Goal: Obtain resource: Obtain resource

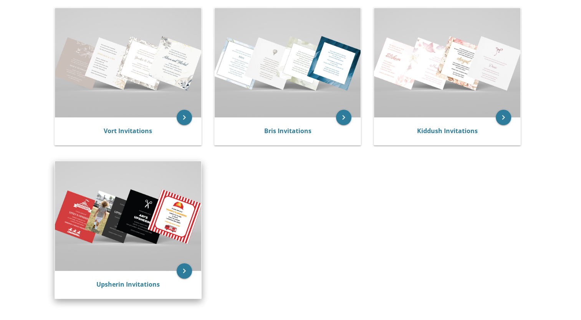
click at [131, 234] on img at bounding box center [128, 215] width 146 height 109
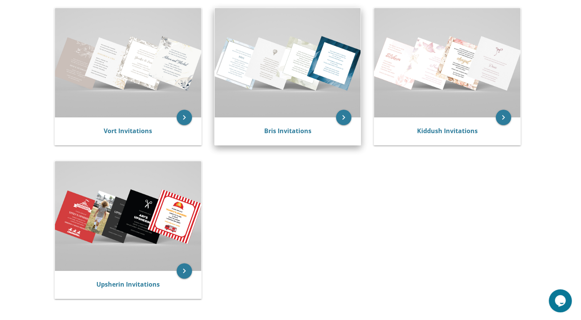
click at [284, 68] on img at bounding box center [288, 62] width 146 height 109
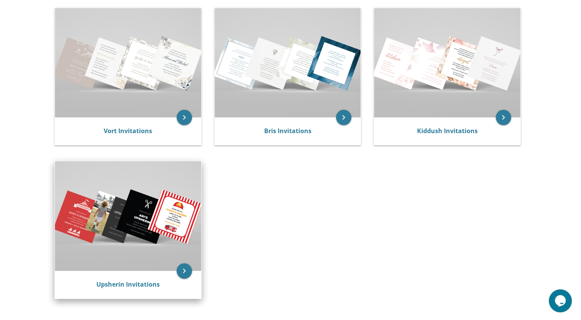
click at [129, 205] on img at bounding box center [128, 215] width 146 height 109
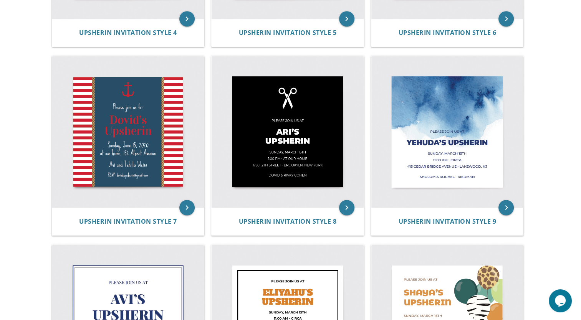
scroll to position [459, 0]
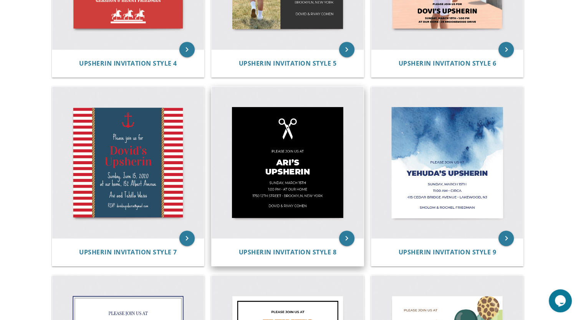
click at [318, 164] on img at bounding box center [287, 163] width 152 height 152
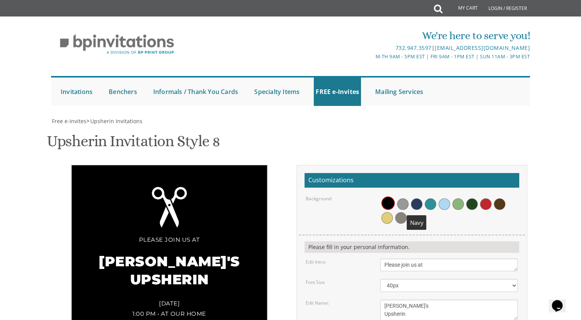
click at [419, 202] on span at bounding box center [417, 204] width 12 height 12
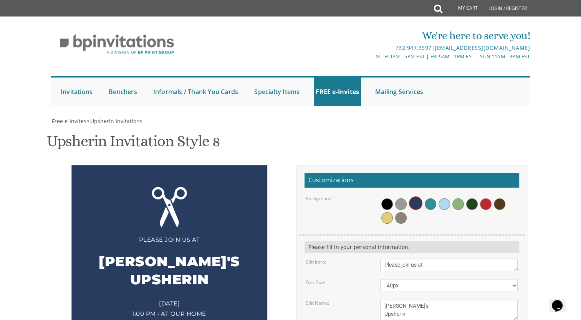
scroll to position [92, 0]
click at [443, 198] on span at bounding box center [444, 204] width 12 height 12
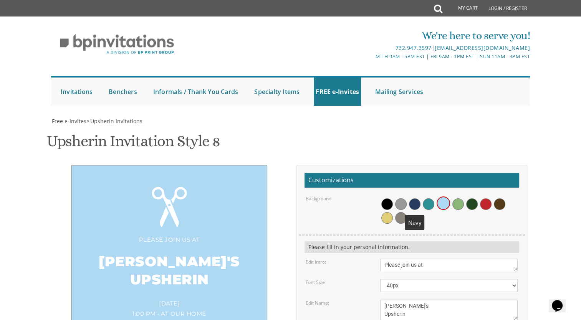
click at [415, 198] on span at bounding box center [415, 204] width 12 height 12
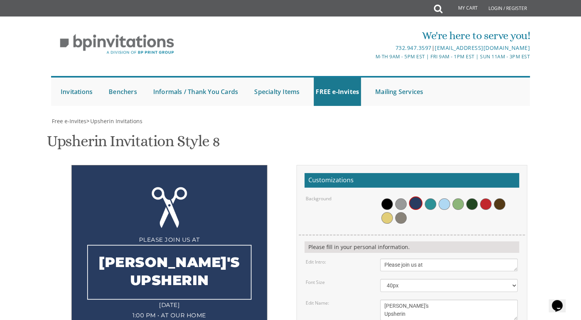
click at [401, 300] on textarea "[PERSON_NAME]'s Upsherin" at bounding box center [448, 310] width 137 height 21
type textarea "[PERSON_NAME]'s Upsherin"
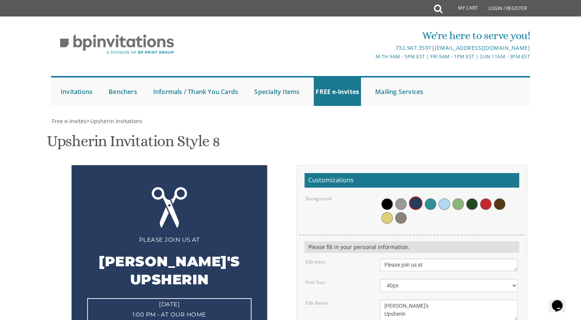
type textarea "[DATE] 12:00 pm • at [STREET_ADDRESS] • [GEOGRAPHIC_DATA], [US_STATE]"
type textarea "Shmully and [PERSON_NAME]"
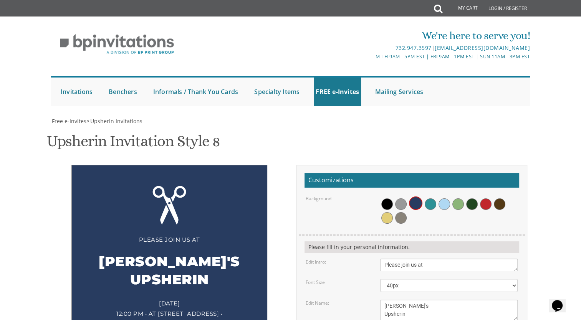
click at [448, 289] on form "Customizations Background Please fill in your personal information. Edit Intro:…" at bounding box center [411, 309] width 215 height 272
drag, startPoint x: 436, startPoint y: 299, endPoint x: 312, endPoint y: 286, distance: 124.6
click at [312, 286] on form "Customizations Background Please fill in your personal information. Edit Intro:…" at bounding box center [411, 309] width 215 height 272
click at [180, 298] on div "Friday, August 22 12:00 pm • at 27 Crab Apple Road Lake Forest Estates • South …" at bounding box center [169, 313] width 164 height 31
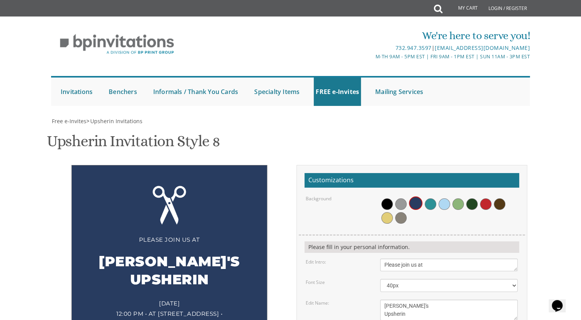
click at [268, 297] on div "Please join us at Mordechai's Upsherin Friday, August 22 12:00 pm • at 27 Crab …" at bounding box center [290, 312] width 484 height 294
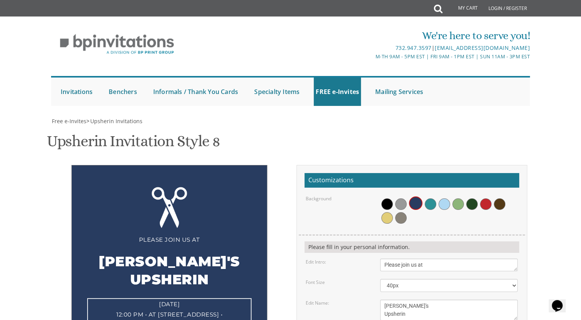
scroll to position [8, 0]
click at [276, 261] on div "Please join us at Mordechai's Upsherin Friday, August 22 12:00 pm • at 27 Crab …" at bounding box center [169, 261] width 231 height 193
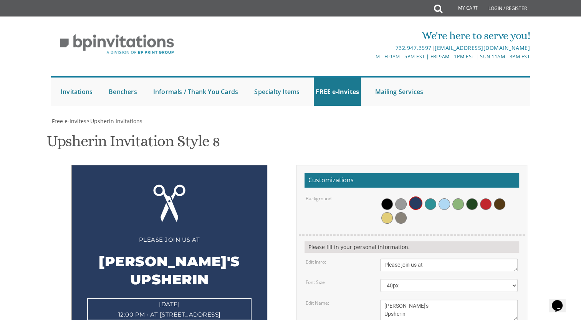
type textarea "Friday, August 22 12:00 pm • at 27 Crab Apple Road Lake Forest Estates unit B-8…"
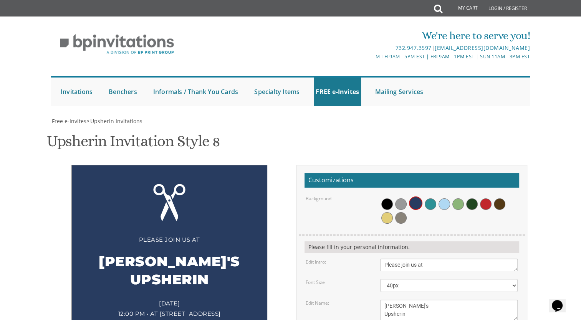
type input "MSKOHEN100@GMAIL.COM"
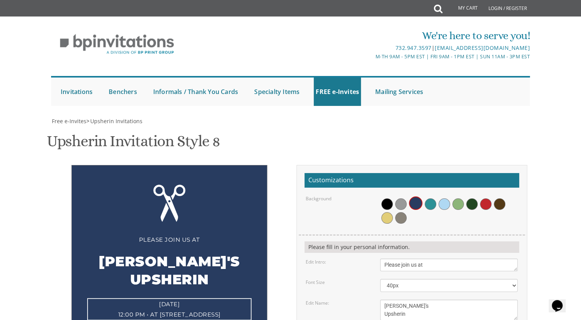
type textarea "S"
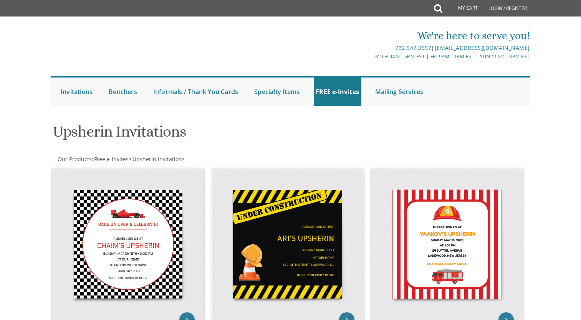
scroll to position [459, 0]
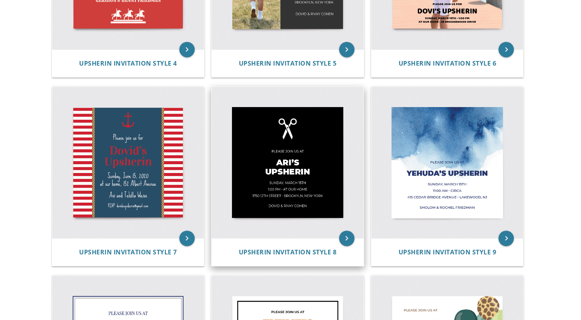
click at [304, 156] on img at bounding box center [287, 163] width 152 height 152
click at [270, 165] on img at bounding box center [287, 163] width 152 height 152
click at [349, 240] on icon "keyboard_arrow_right" at bounding box center [346, 238] width 15 height 15
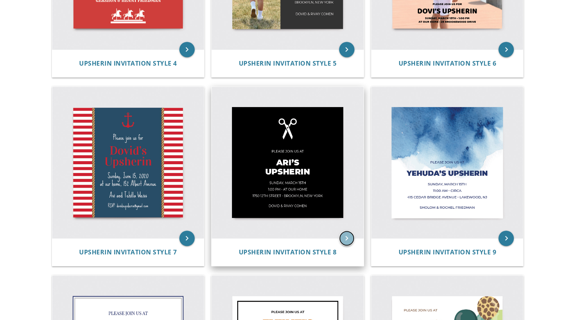
click at [340, 240] on icon "keyboard_arrow_right" at bounding box center [346, 238] width 15 height 15
click at [319, 203] on img at bounding box center [287, 163] width 152 height 152
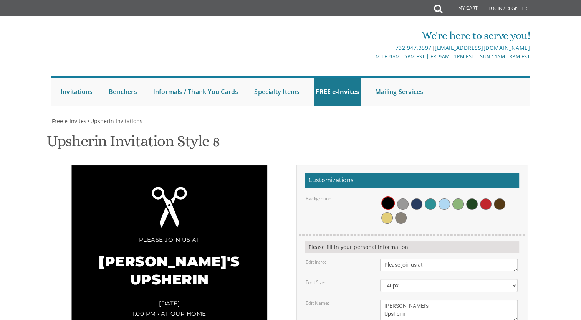
click at [415, 203] on span at bounding box center [417, 204] width 12 height 12
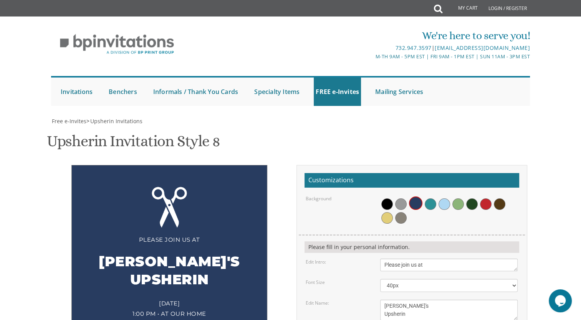
scroll to position [149, 0]
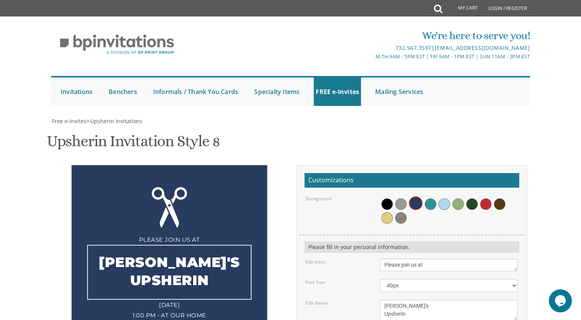
click at [395, 300] on textarea "[PERSON_NAME]'s Upsherin" at bounding box center [448, 310] width 137 height 21
type textarea "[PERSON_NAME]'s Upsherin"
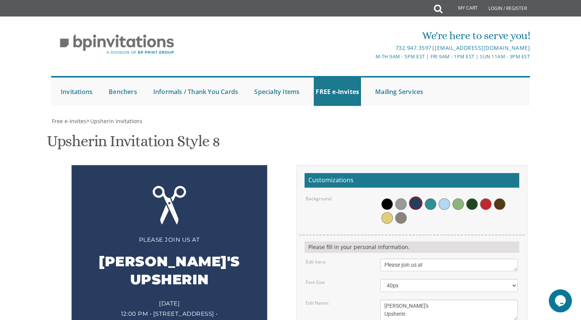
click at [252, 200] on div "Please join us at Mordechai's Upsherin Friday, August 22 12:00 pm • 27 Crab App…" at bounding box center [169, 267] width 196 height 204
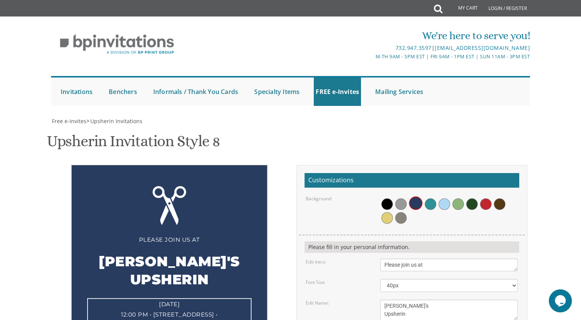
click at [244, 213] on div "Please join us at Mordechai's Upsherin Friday, August 22 12:00 pm • at 27 Crab …" at bounding box center [169, 267] width 196 height 204
click at [230, 205] on div "Please join us at Mordechai's Upsherin Friday, August 22 12:00 pm • at 27 Crab …" at bounding box center [169, 267] width 196 height 205
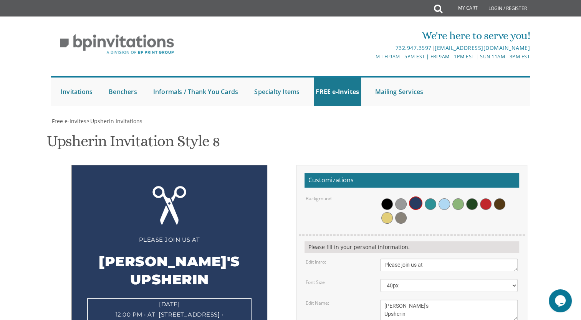
type textarea "Friday, August 22 12:00 pm • at 27 Crab Apple Road Lake Forest Estates B-8A • S…"
click at [235, 211] on div "Please join us at Mordechai's Upsherin Friday, August 22 12:00 pm • at 27 Crab …" at bounding box center [169, 267] width 196 height 205
type textarea "A"
type textarea "Shmully AND Penina Maierovits"
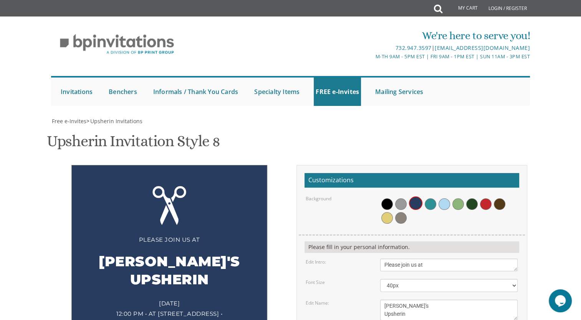
type textarea "Friday, August 22 12:00 pm • 27 Crab Apple Road Lake Forest Estates B-8A • Sout…"
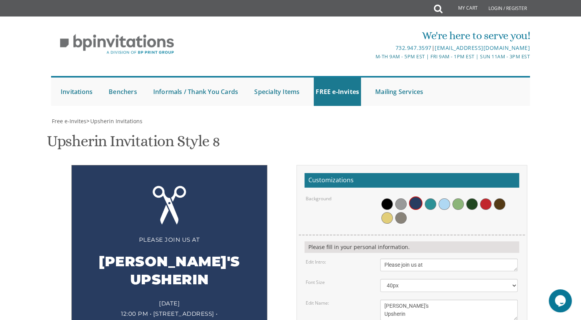
type input "msk"
click at [358, 209] on form "Customizations Background Please fill in your personal information. Edit Intro:…" at bounding box center [411, 309] width 215 height 272
click at [372, 209] on form "Customizations Background Please fill in your personal information. Edit Intro:…" at bounding box center [411, 309] width 215 height 272
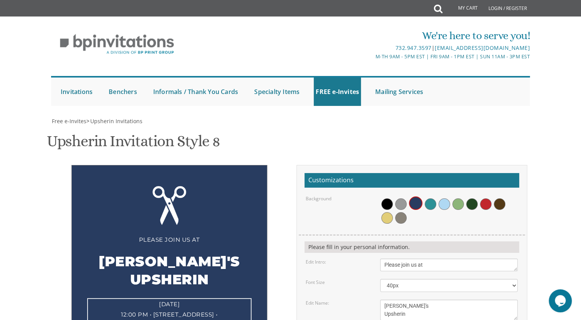
type textarea "Friday, August 22 12:00 pm • At 27 Crab Apple Road Lake Forest Estates B-8A • S…"
click at [272, 205] on div "Please join us at Mordechai's Upsherin Friday, August 22 12:00 pm • At 27 Crab …" at bounding box center [169, 267] width 231 height 204
type input "MSKOHEN100@GMAIL.COM"
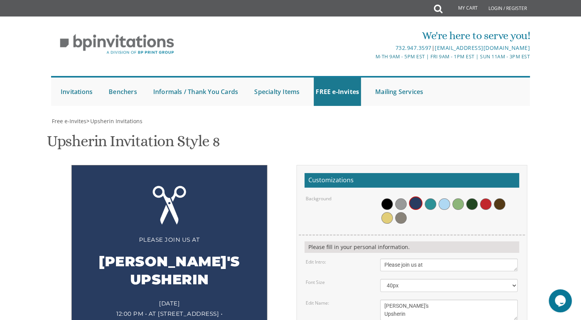
scroll to position [341, 0]
